Goal: Navigation & Orientation: Find specific page/section

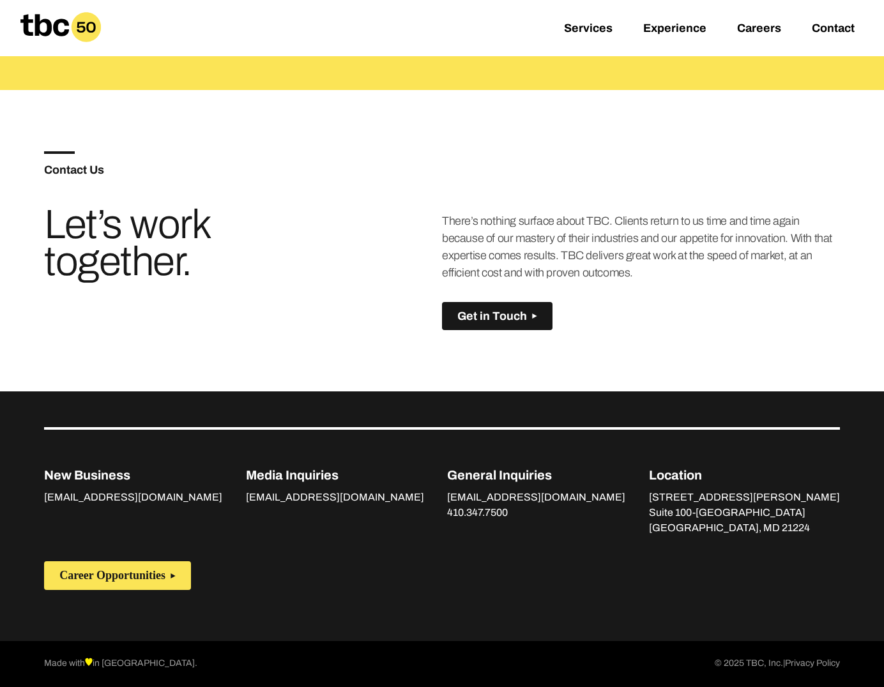
scroll to position [950, 0]
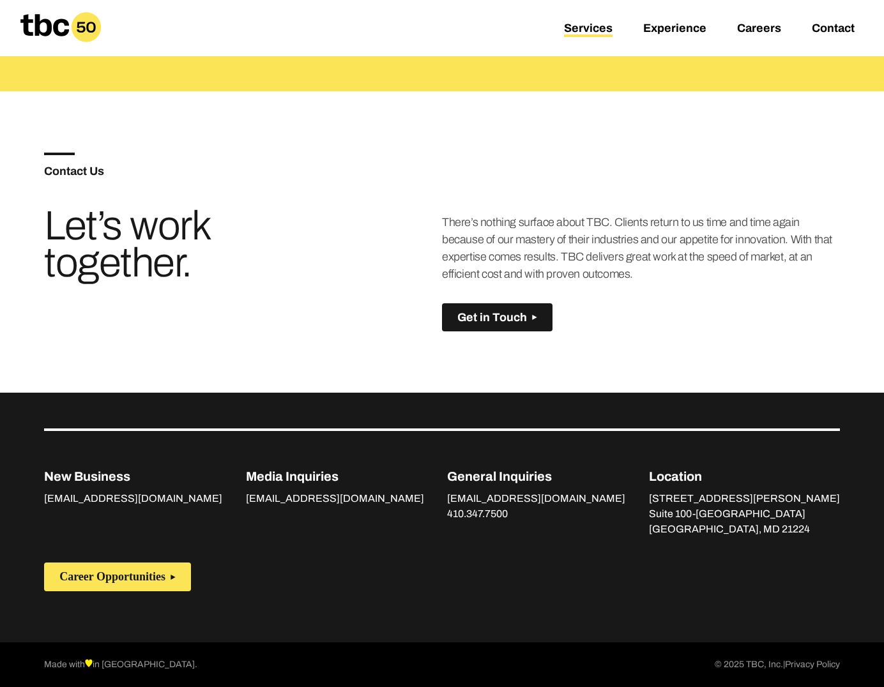
click at [584, 27] on link "Services" at bounding box center [588, 29] width 49 height 15
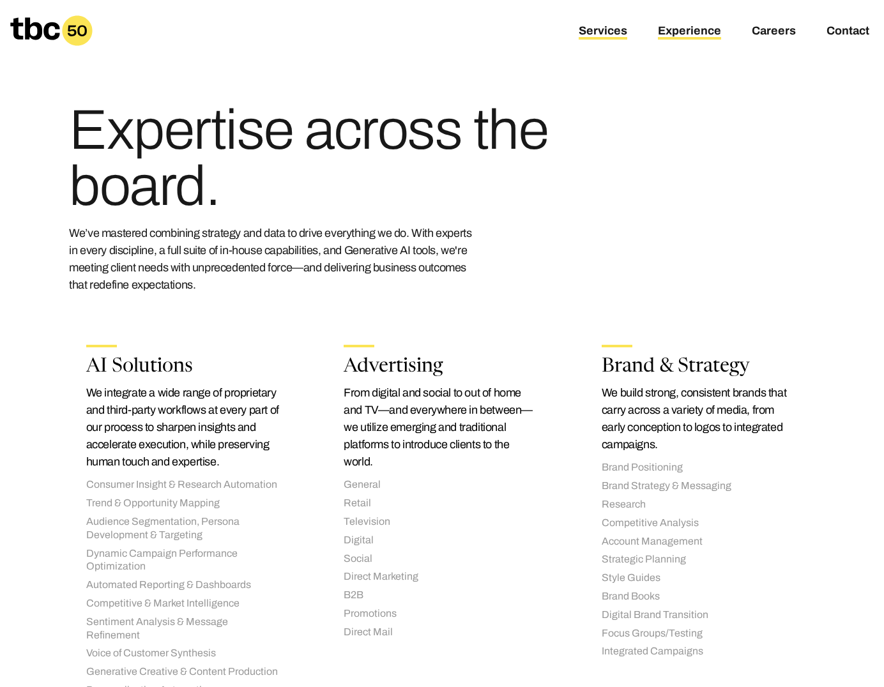
click at [676, 33] on link "Experience" at bounding box center [689, 31] width 63 height 15
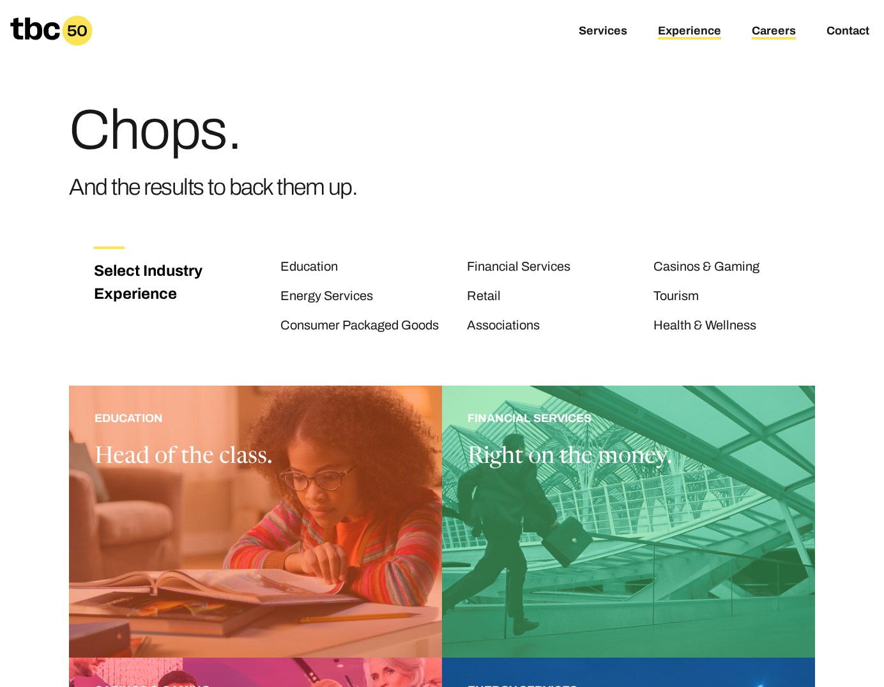
click at [784, 33] on link "Careers" at bounding box center [774, 31] width 44 height 15
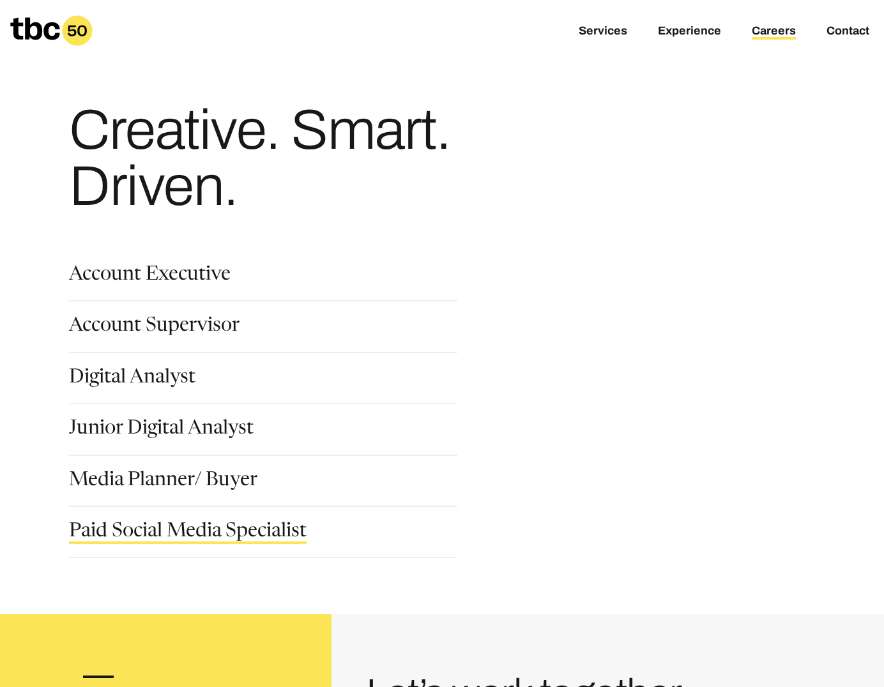
click at [193, 528] on link "Paid Social Media Specialist" at bounding box center [188, 534] width 238 height 22
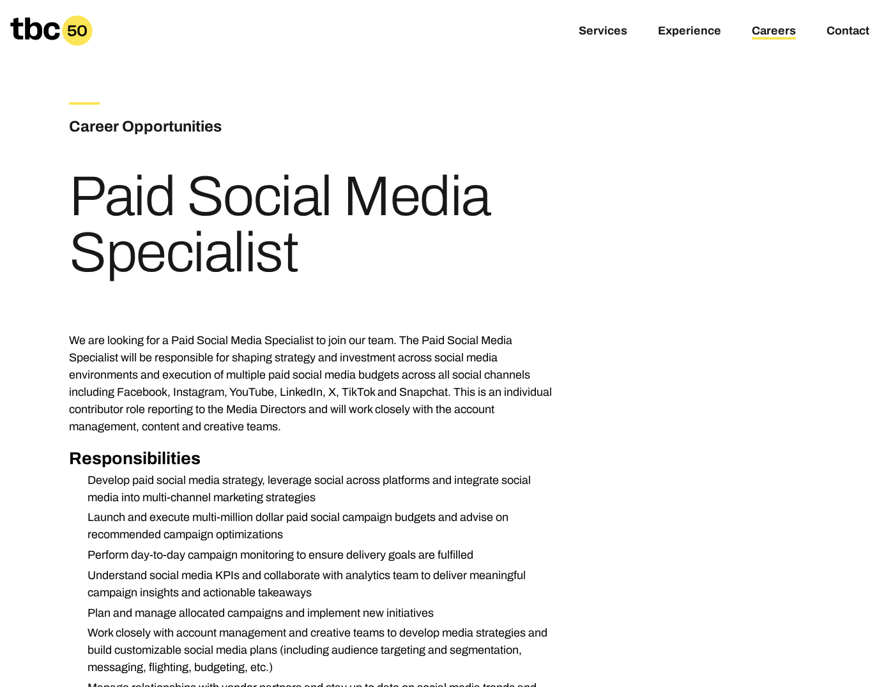
click at [764, 30] on link "Careers" at bounding box center [774, 31] width 44 height 15
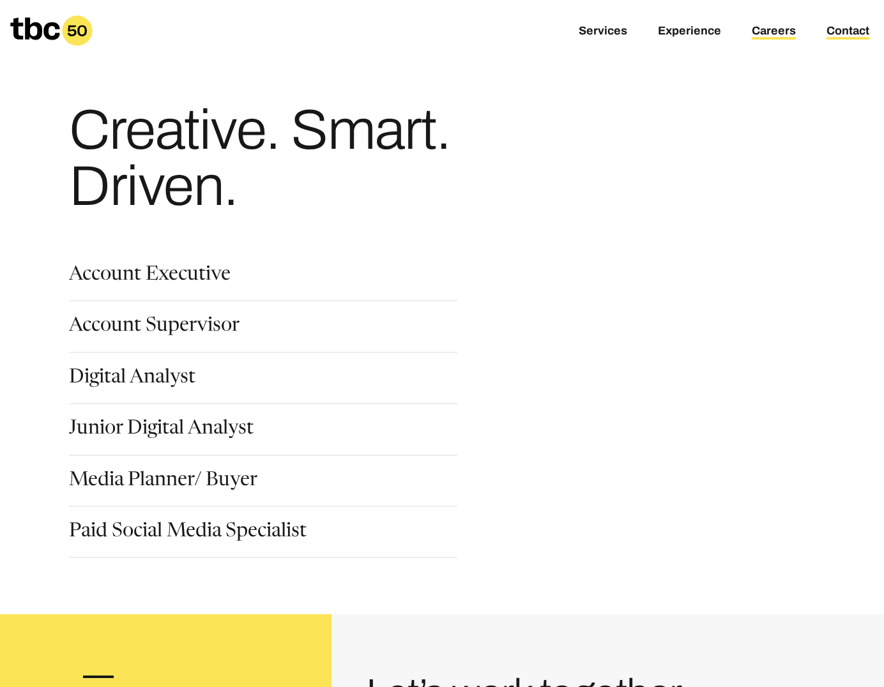
click at [851, 28] on link "Contact" at bounding box center [848, 31] width 43 height 15
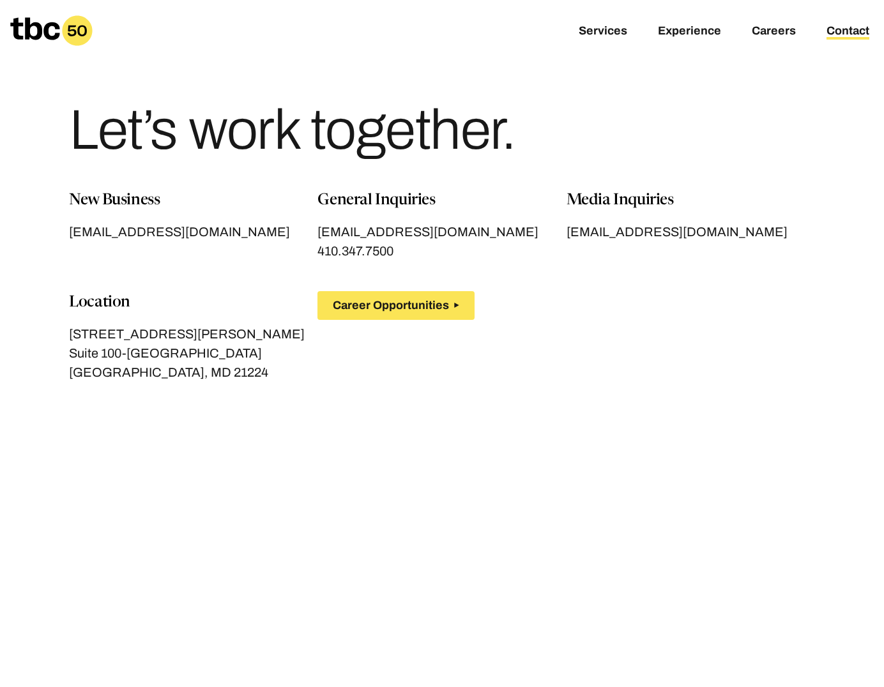
click at [38, 28] on icon at bounding box center [34, 28] width 49 height 22
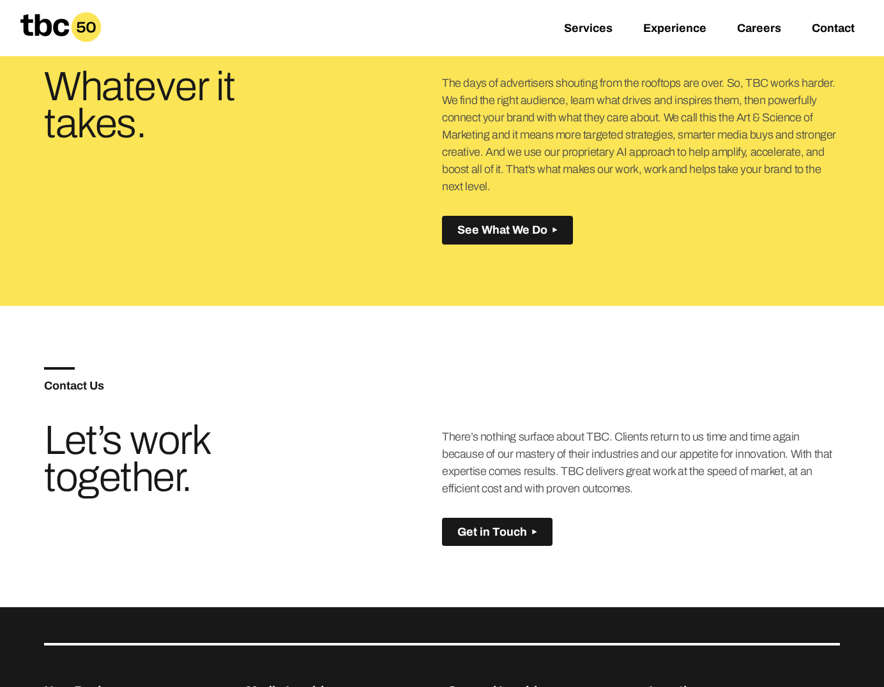
scroll to position [718, 0]
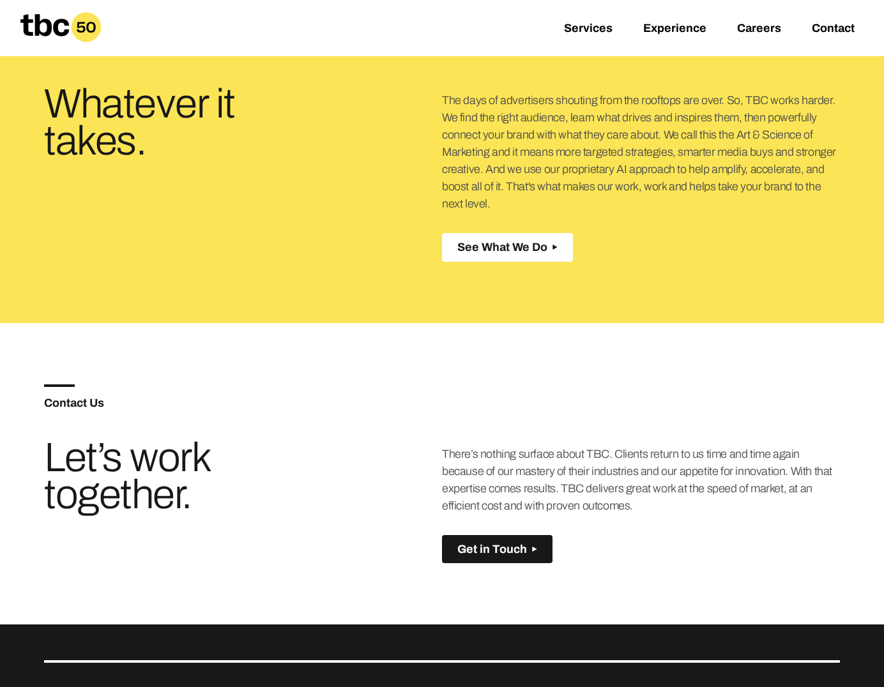
click at [494, 243] on span "See What We Do" at bounding box center [502, 247] width 90 height 13
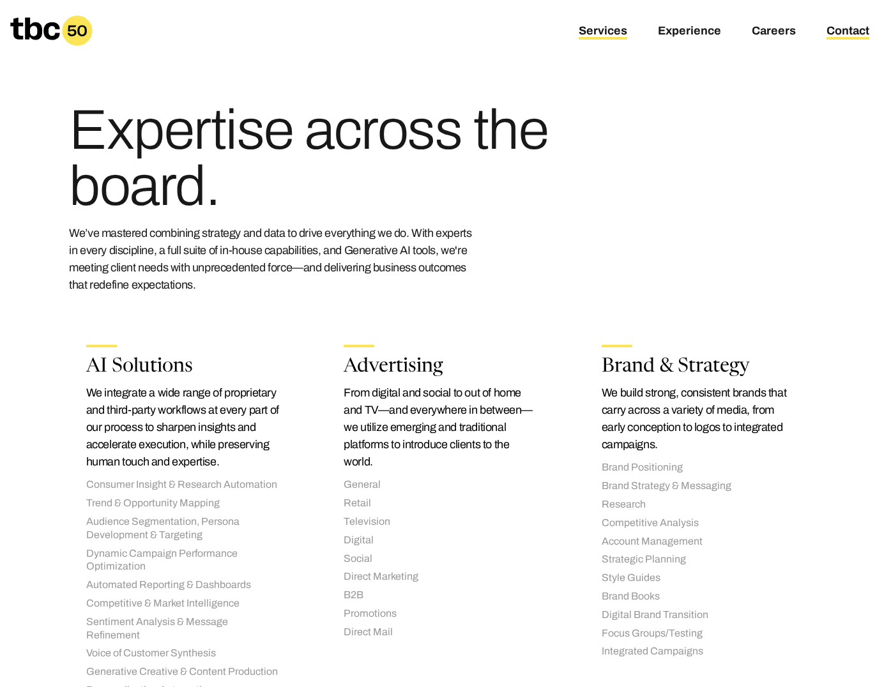
click at [851, 29] on link "Contact" at bounding box center [848, 31] width 43 height 15
